Goal: Information Seeking & Learning: Stay updated

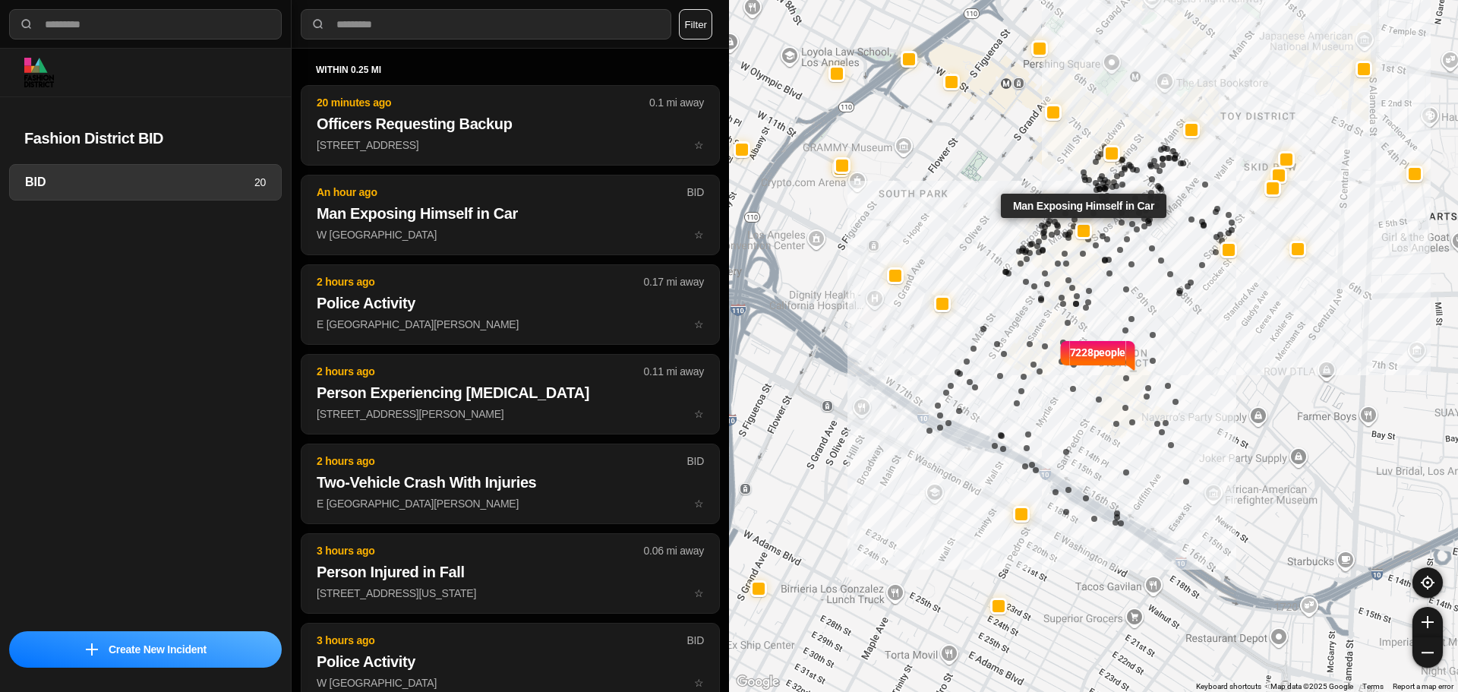
select select "*"
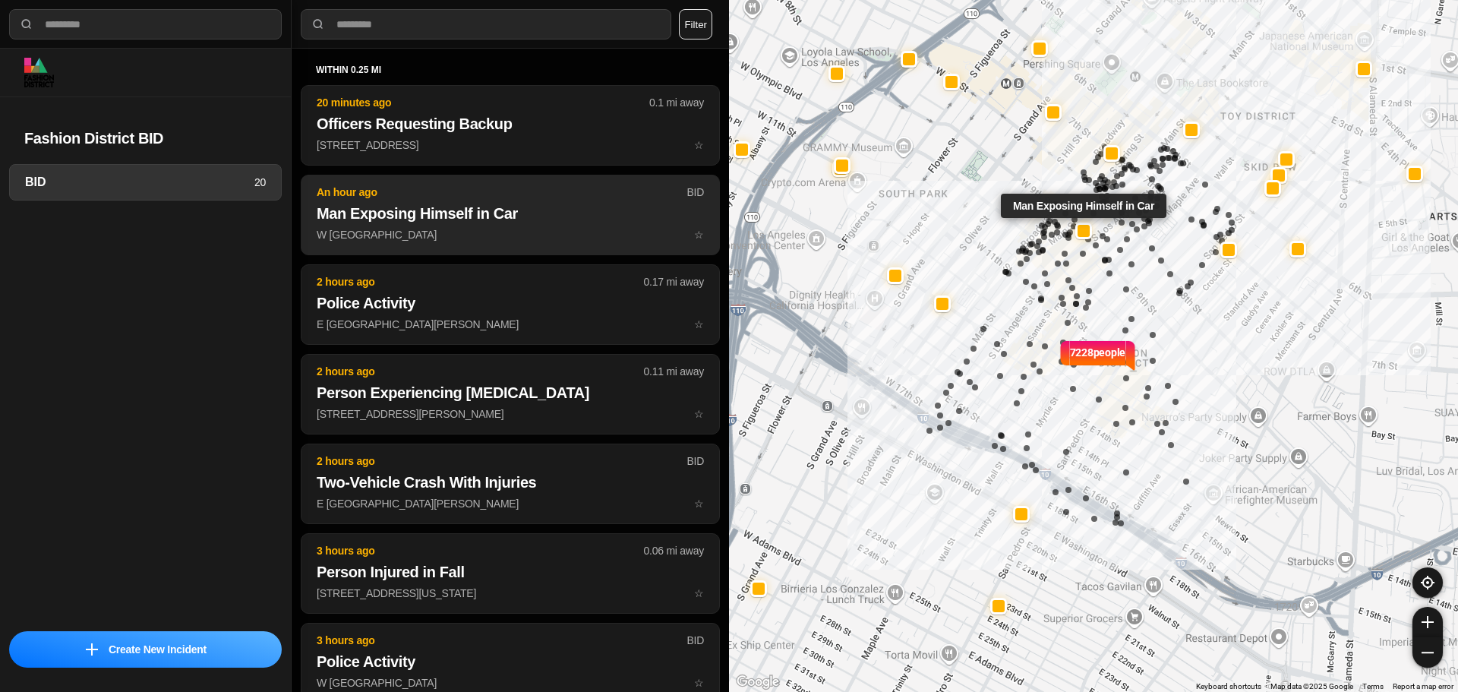
click at [455, 202] on button "An hour ago BID Man Exposing Himself in Car W [GEOGRAPHIC_DATA] ☆" at bounding box center [510, 215] width 419 height 80
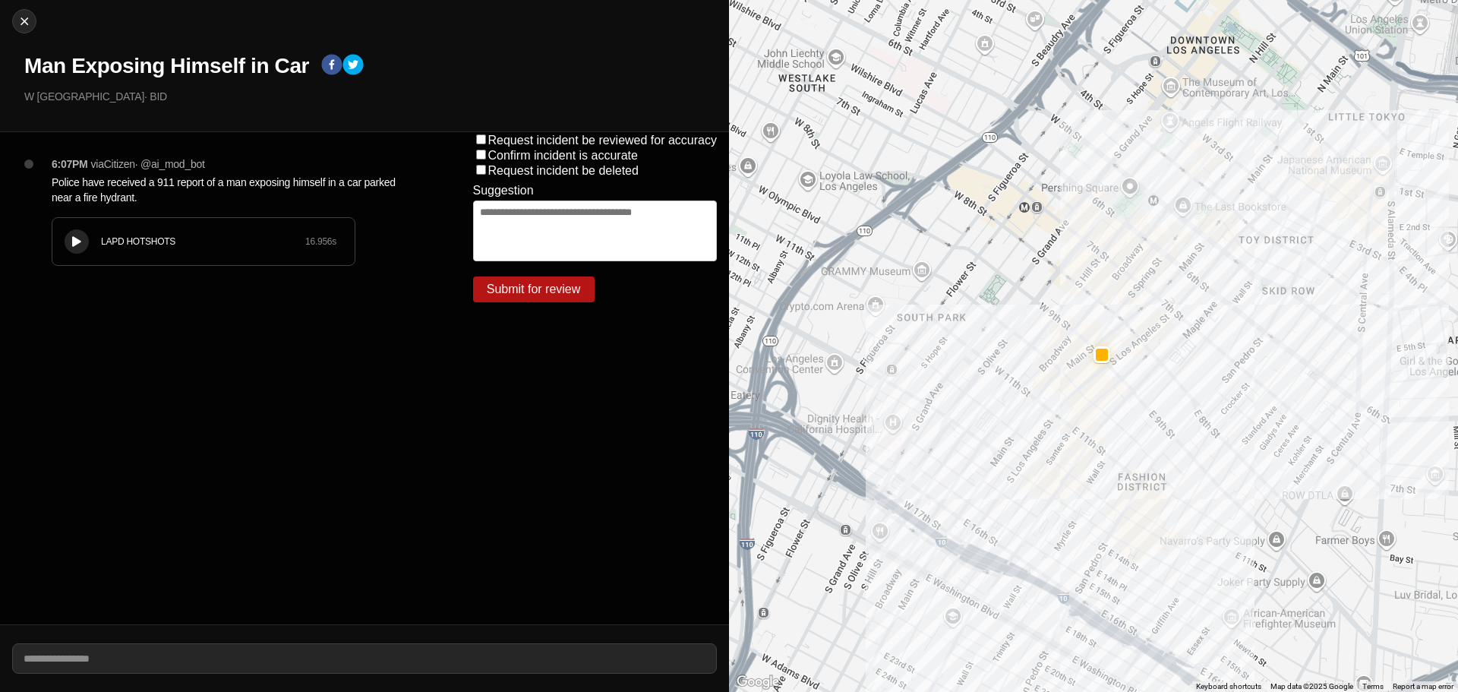
click at [187, 227] on div "LAPD HOTSHOTS 16.956 s" at bounding box center [203, 241] width 302 height 47
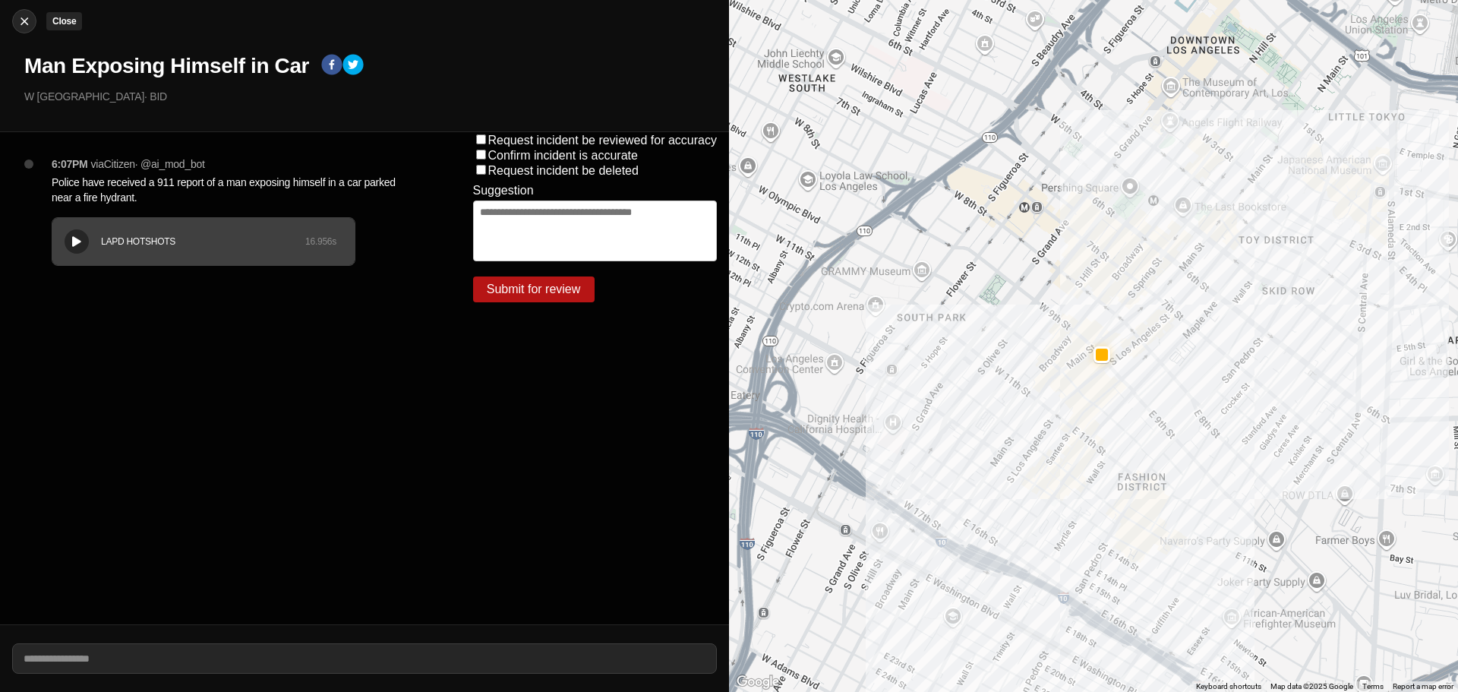
click at [21, 18] on img at bounding box center [24, 21] width 15 height 15
select select "*"
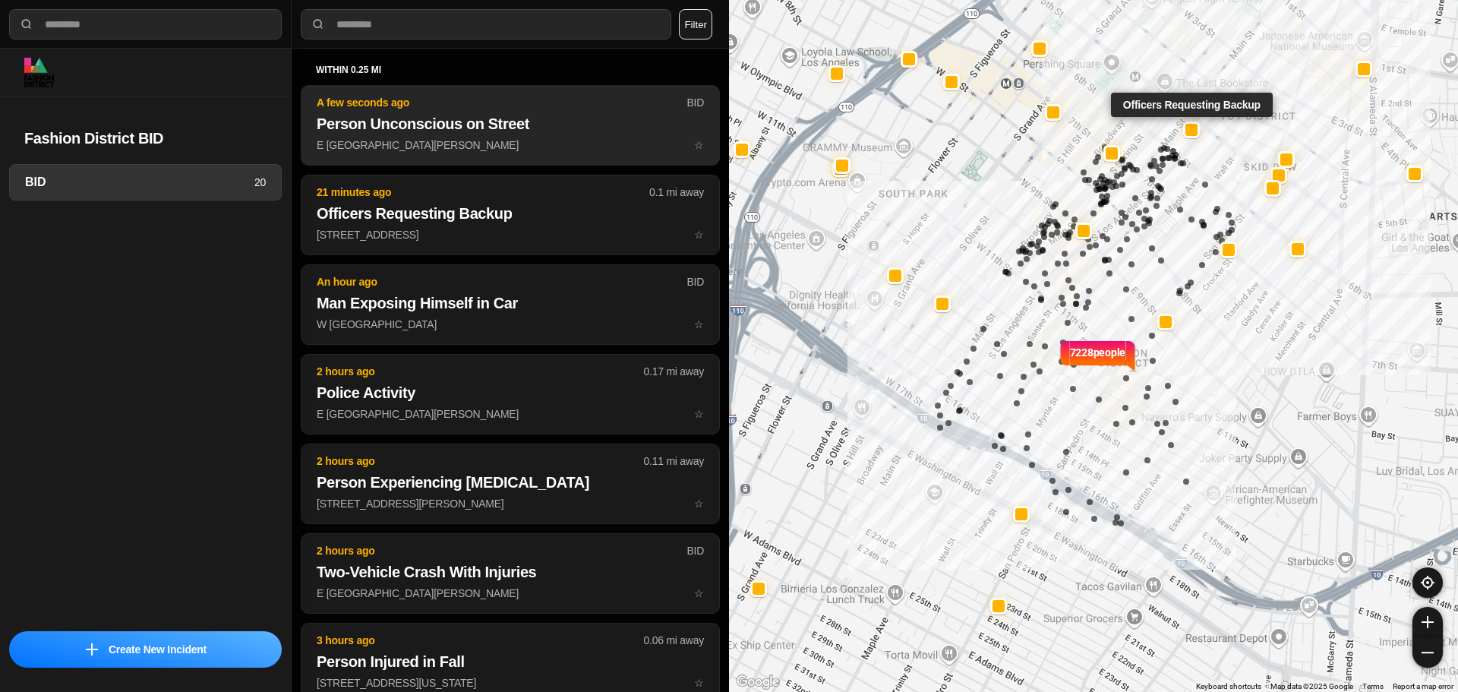
click at [440, 149] on p "E [GEOGRAPHIC_DATA][PERSON_NAME] ☆" at bounding box center [510, 144] width 387 height 15
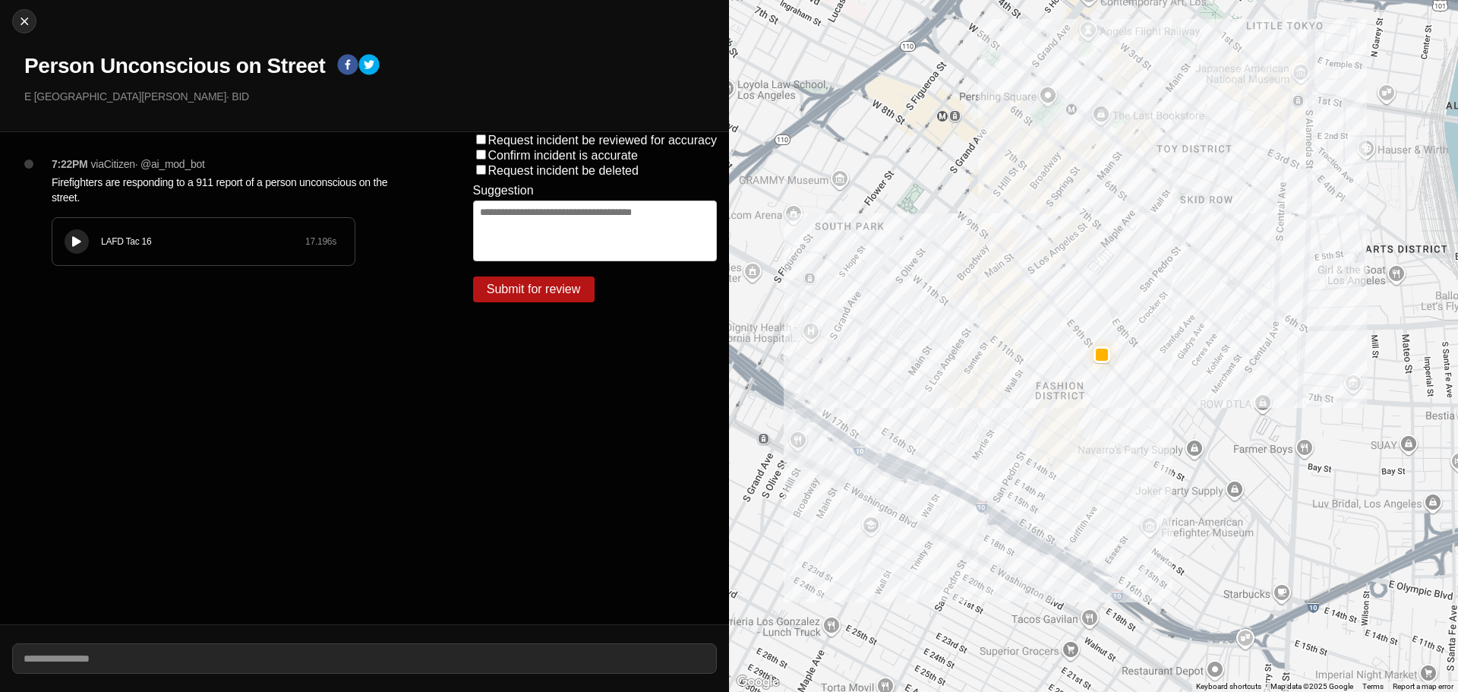
click at [193, 236] on div "LAFD Tac 16" at bounding box center [203, 241] width 204 height 12
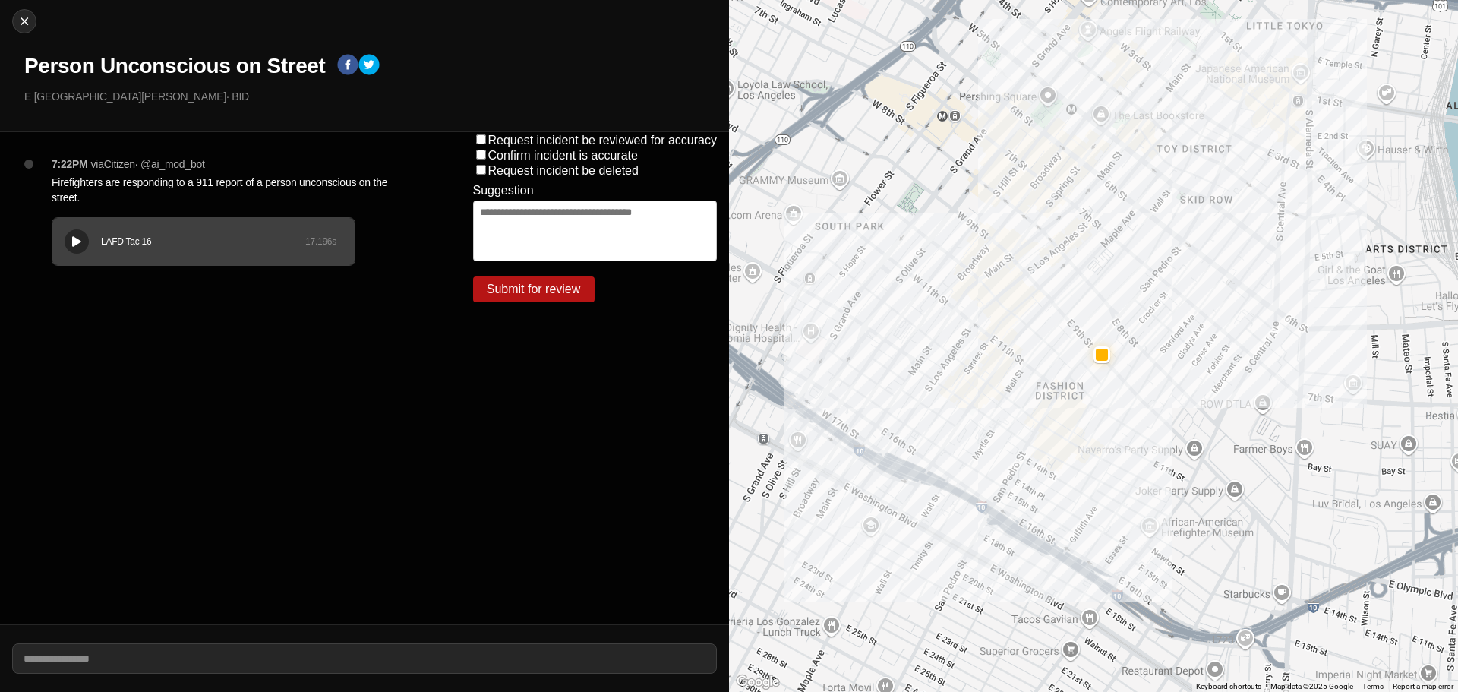
click at [80, 233] on button at bounding box center [77, 241] width 24 height 24
click at [26, 15] on img at bounding box center [24, 21] width 15 height 15
select select "*"
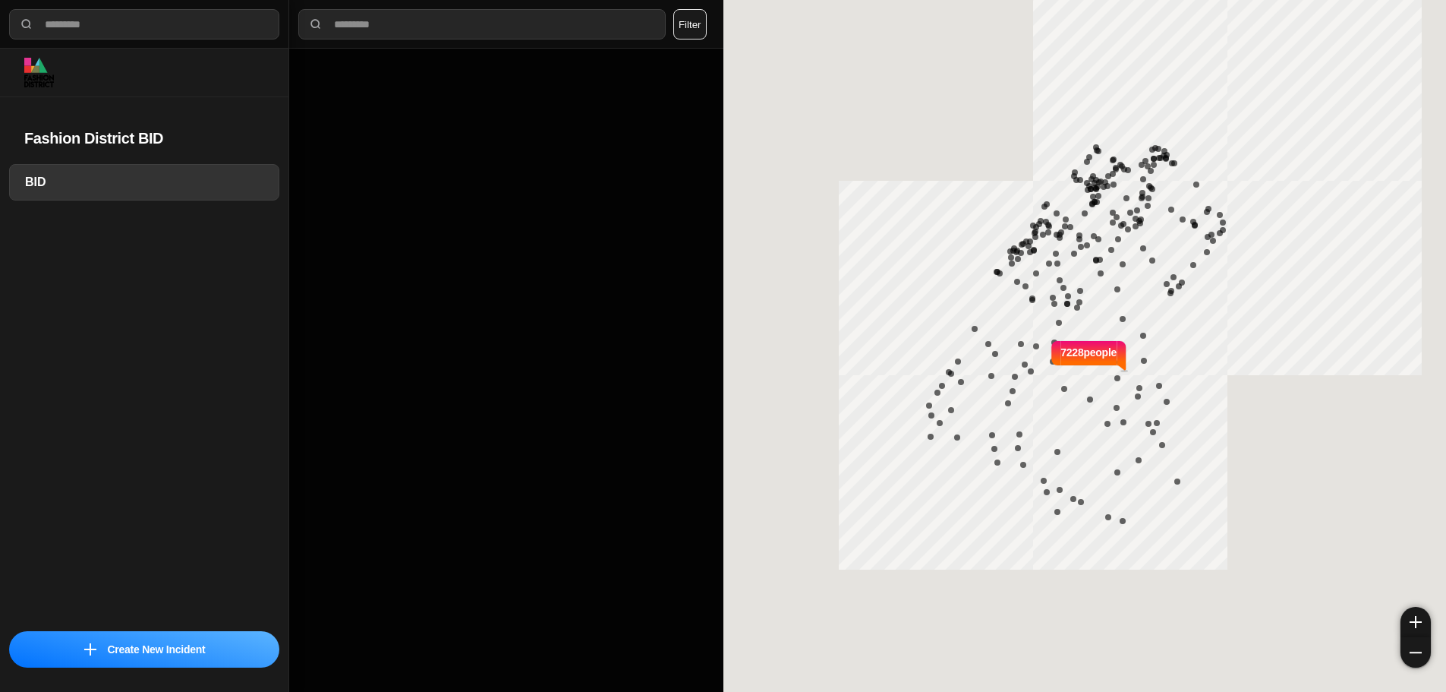
select select "*"
